Goal: Information Seeking & Learning: Learn about a topic

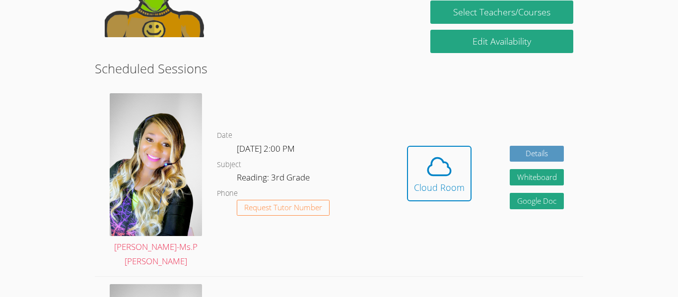
scroll to position [223, 0]
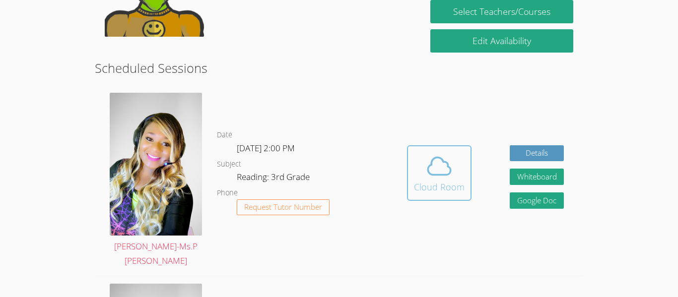
click at [455, 165] on span at bounding box center [439, 166] width 51 height 28
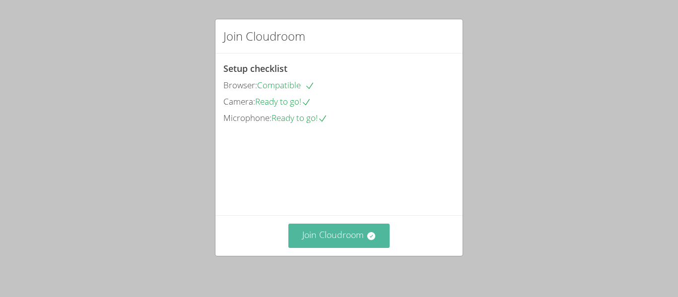
click at [362, 225] on button "Join Cloudroom" at bounding box center [339, 236] width 102 height 24
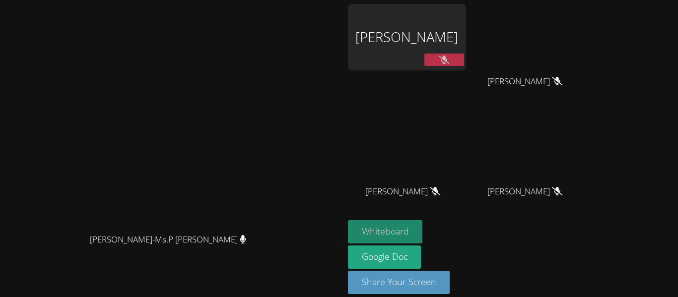
click at [423, 236] on button "Whiteboard" at bounding box center [385, 231] width 75 height 23
click at [423, 232] on button "Whiteboard" at bounding box center [385, 231] width 75 height 23
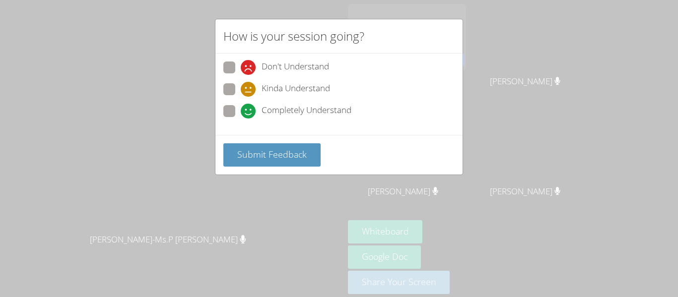
click at [321, 110] on span "Completely Understand" at bounding box center [306, 111] width 90 height 15
click at [249, 110] on input "Completely Understand" at bounding box center [245, 109] width 8 height 8
radio input "true"
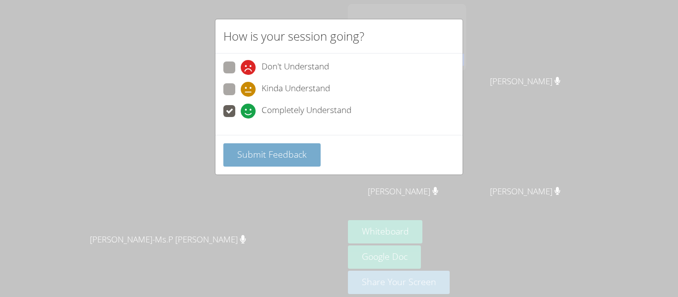
click at [286, 153] on span "Submit Feedback" at bounding box center [271, 154] width 69 height 12
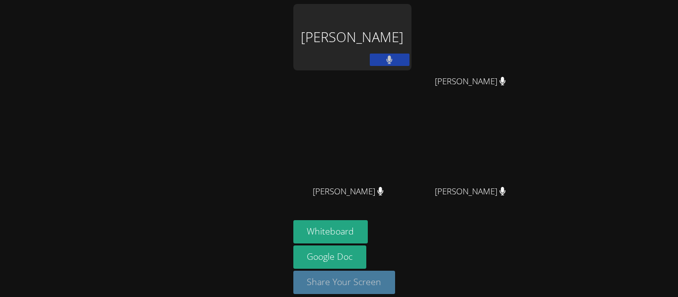
click at [354, 272] on button "Share Your Screen" at bounding box center [344, 282] width 102 height 23
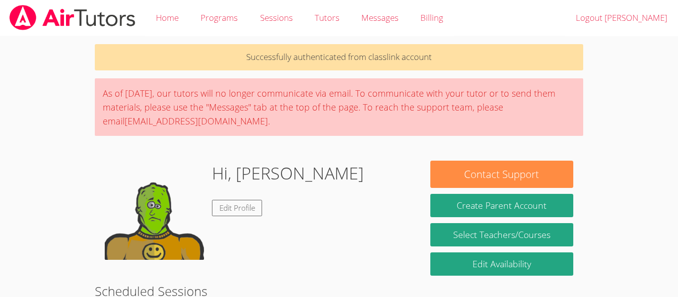
scroll to position [223, 0]
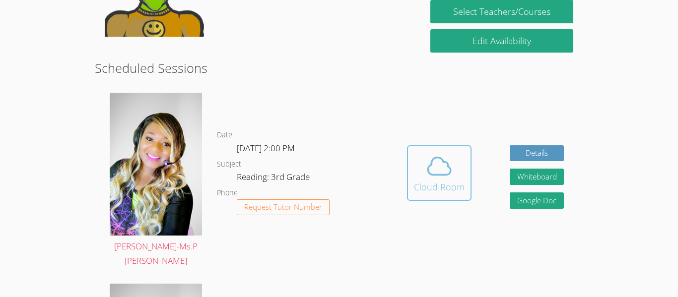
click at [454, 180] on div "Cloud Room" at bounding box center [439, 187] width 51 height 14
click at [434, 184] on div "Cloud Room" at bounding box center [439, 187] width 51 height 14
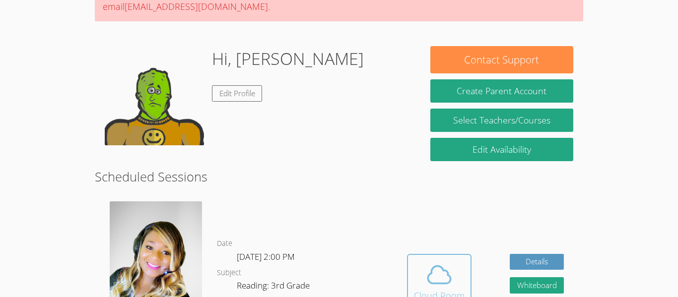
scroll to position [114, 0]
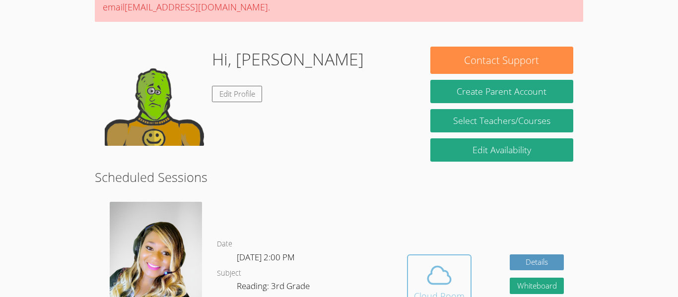
click at [413, 259] on button "Cloud Room" at bounding box center [439, 283] width 64 height 56
click at [441, 279] on icon at bounding box center [439, 275] width 28 height 28
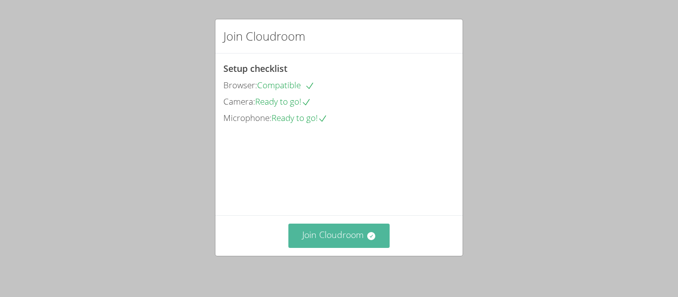
click at [366, 232] on icon at bounding box center [371, 236] width 10 height 10
click at [366, 234] on icon at bounding box center [371, 236] width 10 height 10
click at [345, 241] on button "Join Cloudroom" at bounding box center [339, 236] width 102 height 24
click at [364, 245] on button "Join Cloudroom" at bounding box center [339, 236] width 102 height 24
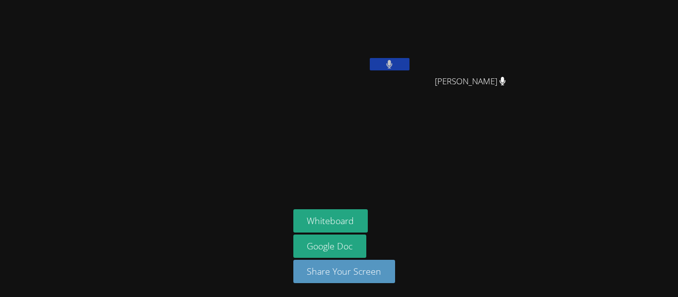
click at [506, 57] on video at bounding box center [474, 37] width 118 height 66
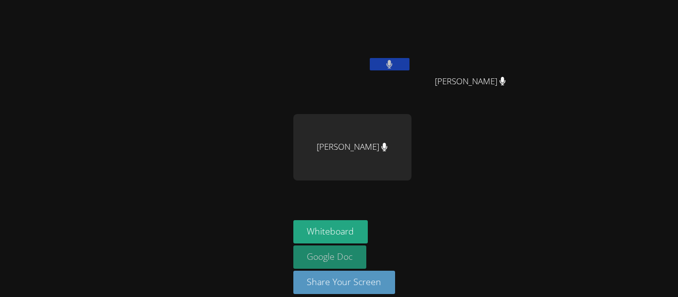
click at [365, 268] on link "Google Doc" at bounding box center [329, 257] width 73 height 23
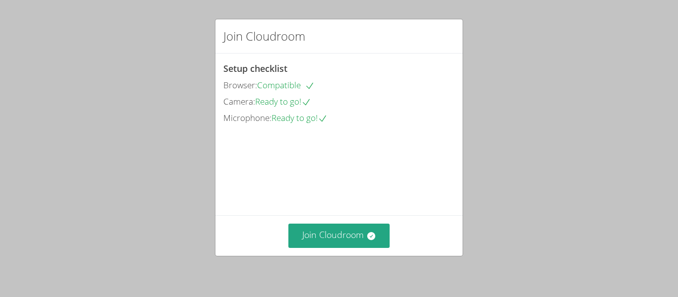
click at [370, 256] on div "Join Cloudroom" at bounding box center [338, 235] width 247 height 41
click at [365, 242] on button "Join Cloudroom" at bounding box center [339, 236] width 102 height 24
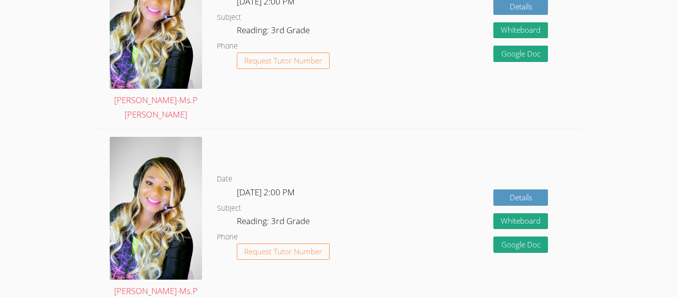
scroll to position [848, 0]
